Goal: Task Accomplishment & Management: Use online tool/utility

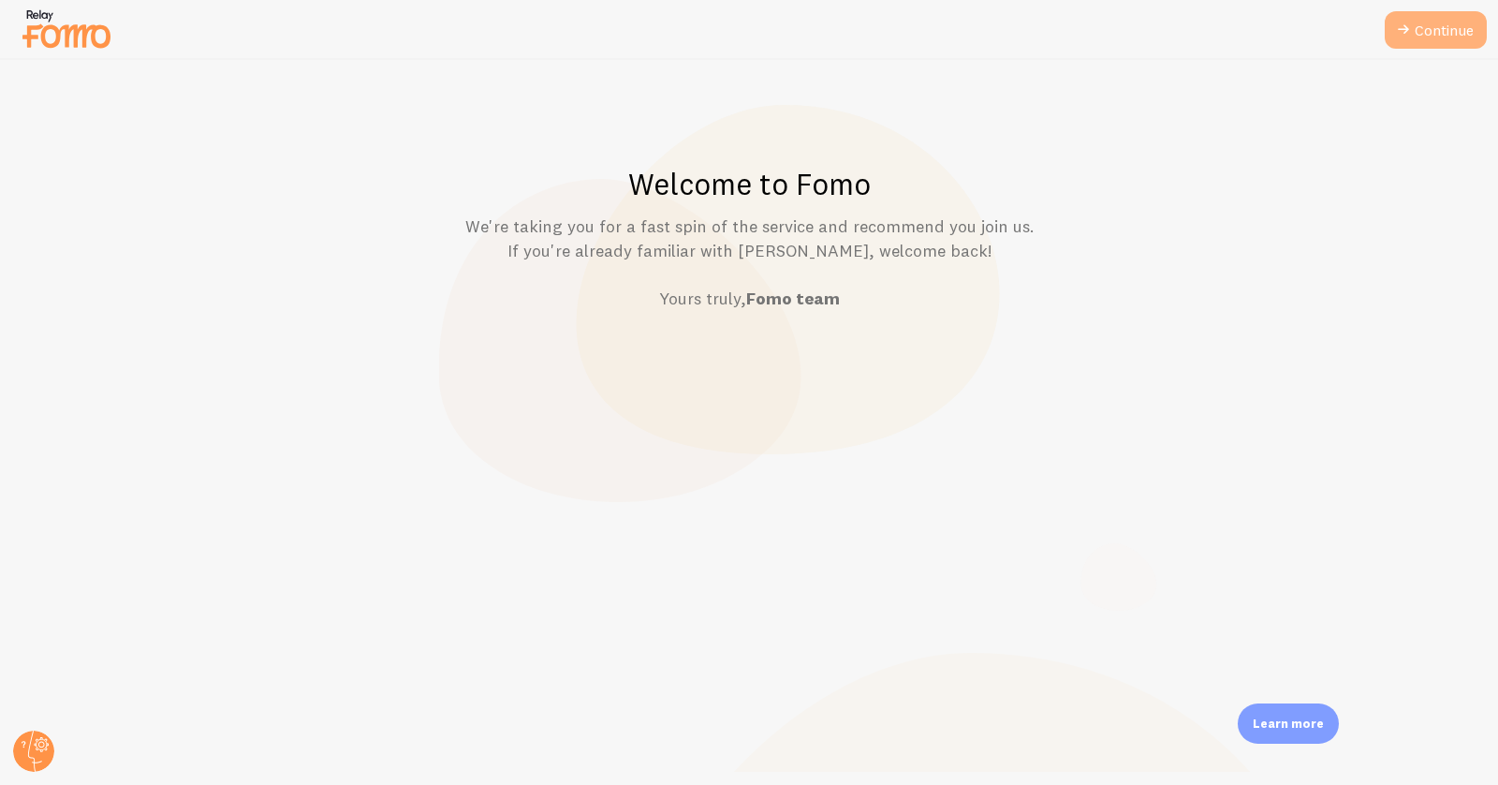
click at [1417, 42] on link "Continue" at bounding box center [1436, 29] width 102 height 37
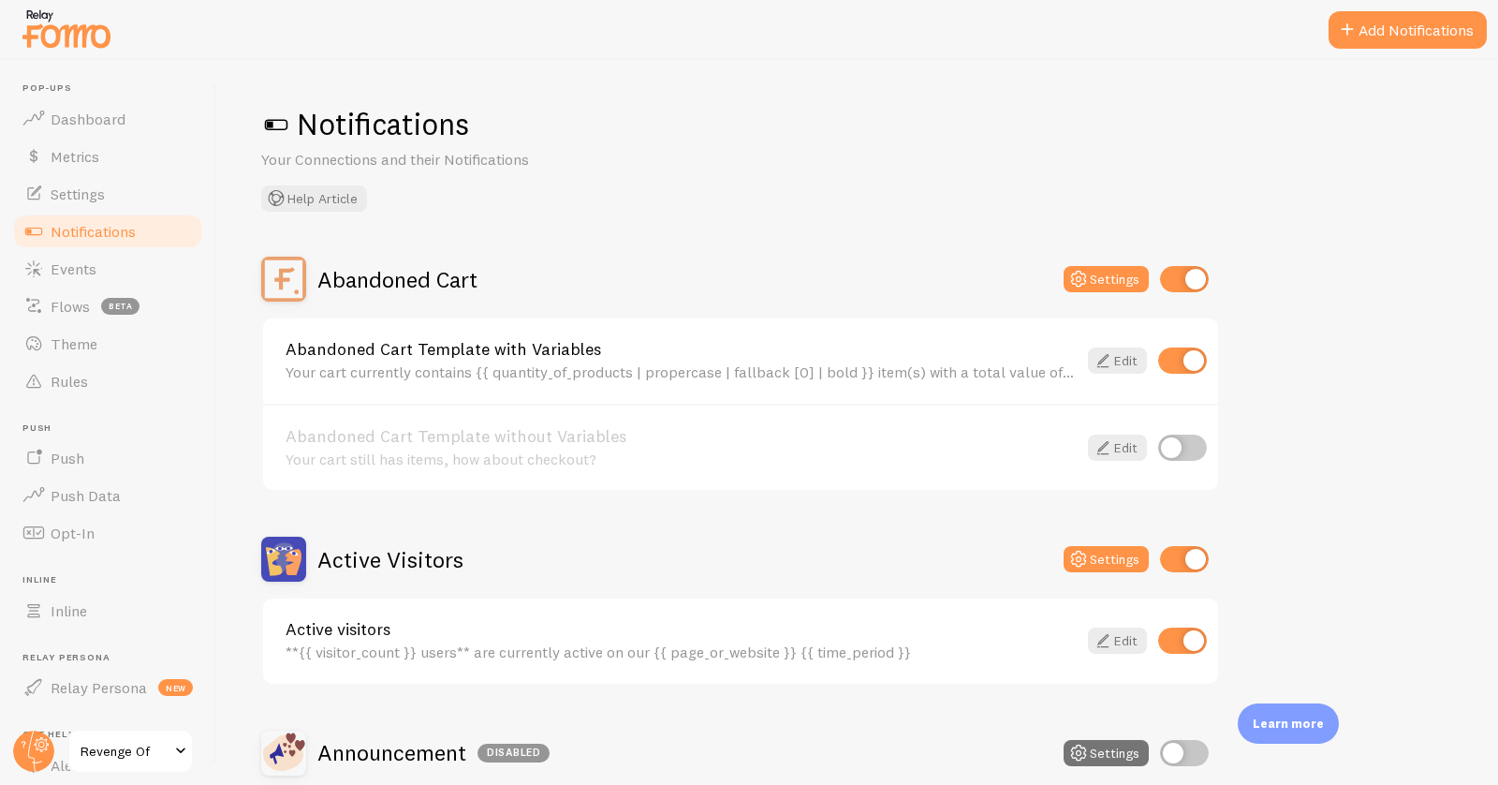
scroll to position [104, 0]
